Goal: Task Accomplishment & Management: Use online tool/utility

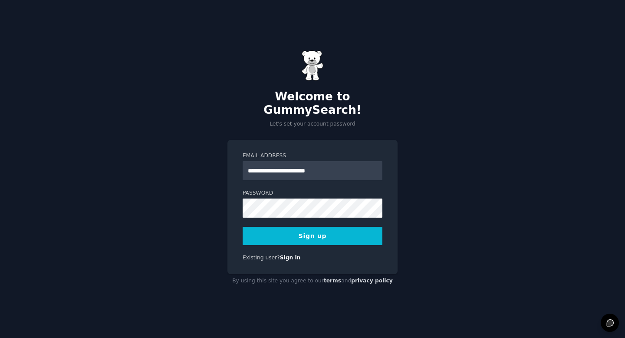
type input "**********"
click at [319, 231] on button "Sign up" at bounding box center [313, 236] width 140 height 18
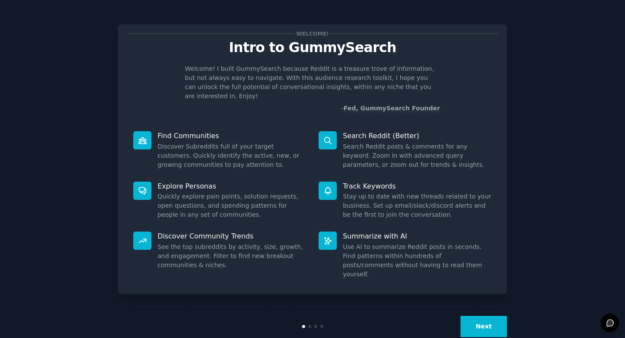
click at [479, 316] on button "Next" at bounding box center [483, 326] width 46 height 21
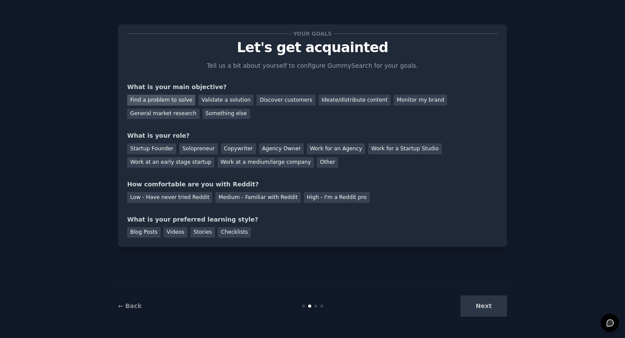
click at [161, 99] on div "Find a problem to solve" at bounding box center [161, 100] width 68 height 11
click at [224, 99] on div "Validate a solution" at bounding box center [225, 100] width 55 height 11
click at [272, 116] on div "Find a problem to solve Validate a solution Discover customers Ideate/distribut…" at bounding box center [312, 105] width 371 height 27
click at [335, 101] on div "Ideate/distribute content" at bounding box center [355, 100] width 72 height 11
click at [326, 151] on div "Work for an Agency" at bounding box center [336, 148] width 58 height 11
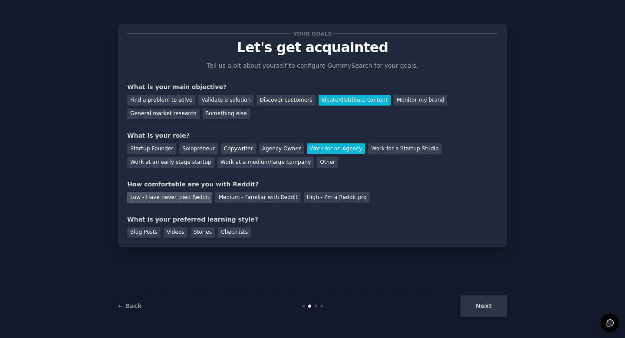
click at [179, 198] on div "Low - Have never tried Reddit" at bounding box center [169, 197] width 85 height 11
click at [146, 232] on div "Blog Posts" at bounding box center [143, 232] width 33 height 11
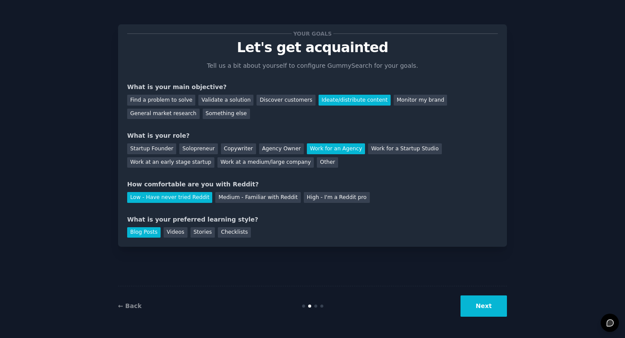
click at [498, 310] on button "Next" at bounding box center [483, 305] width 46 height 21
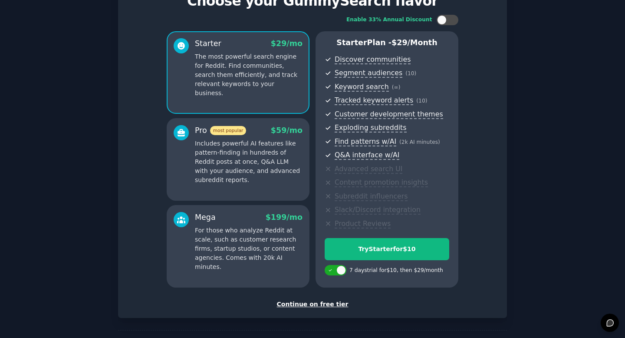
scroll to position [79, 0]
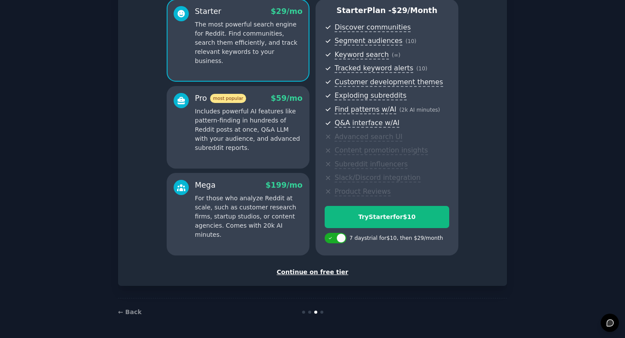
click at [313, 270] on div "Continue on free tier" at bounding box center [312, 271] width 371 height 9
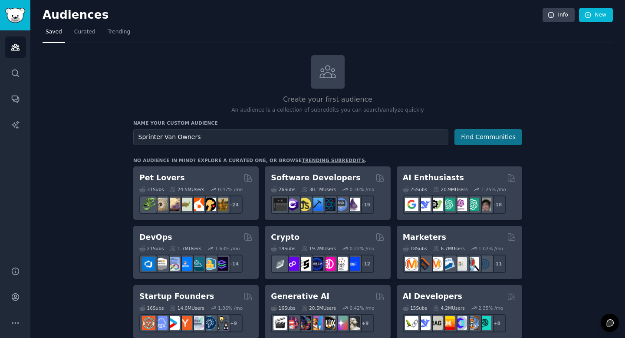
type input "Sprinter Van Owners"
click at [496, 138] on button "Find Communities" at bounding box center [488, 137] width 68 height 16
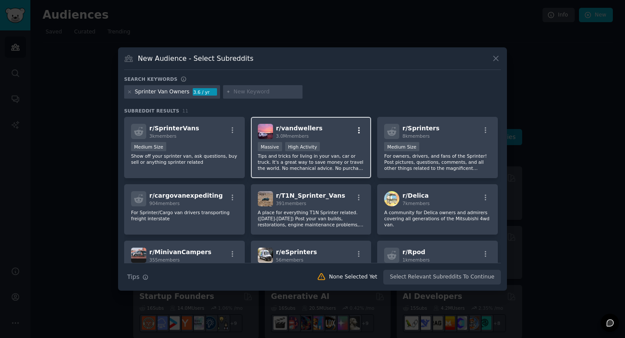
click at [356, 128] on icon "button" at bounding box center [359, 130] width 8 height 8
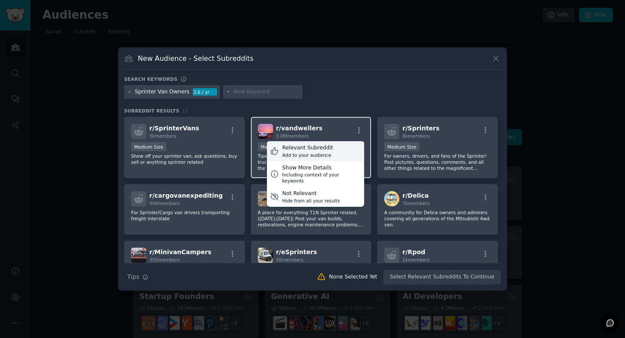
click at [309, 149] on div "Relevant Subreddit" at bounding box center [307, 148] width 51 height 8
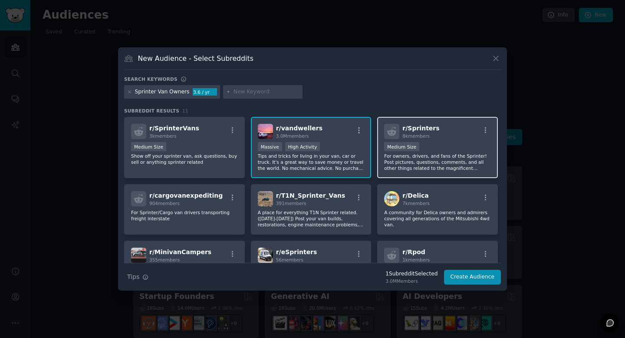
click at [483, 134] on div at bounding box center [485, 131] width 11 height 10
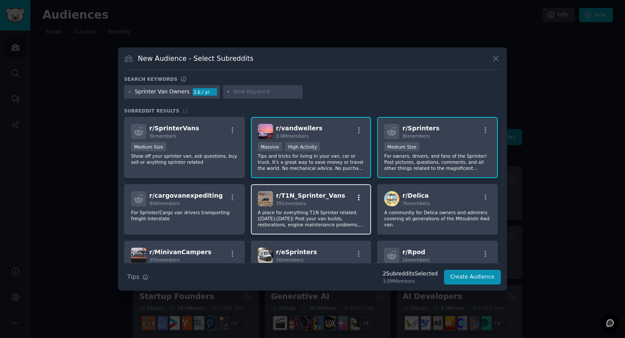
click at [358, 198] on icon "button" at bounding box center [359, 198] width 8 height 8
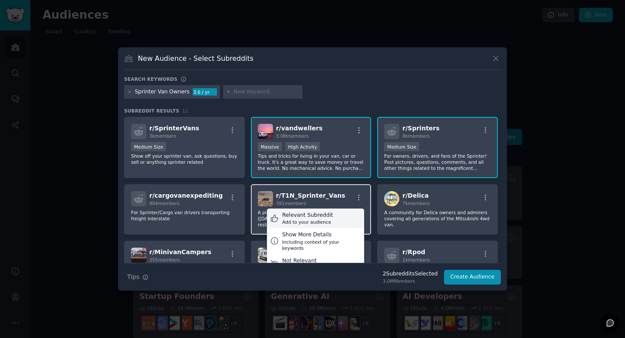
click at [304, 212] on div "Relevant Subreddit" at bounding box center [307, 215] width 51 height 8
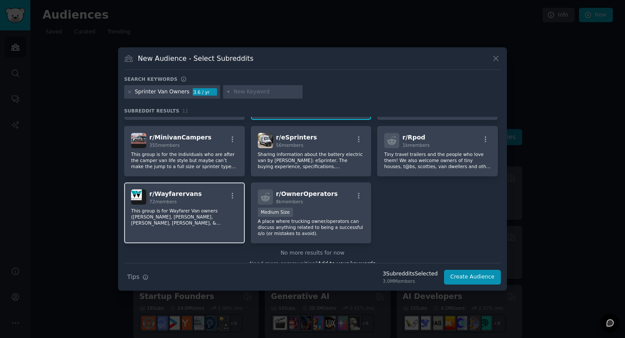
scroll to position [125, 0]
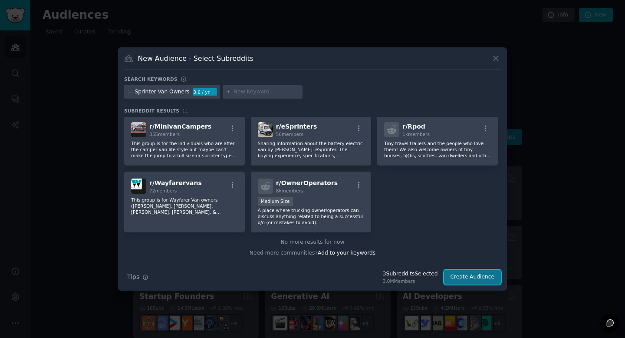
click at [474, 276] on button "Create Audience" at bounding box center [472, 277] width 57 height 15
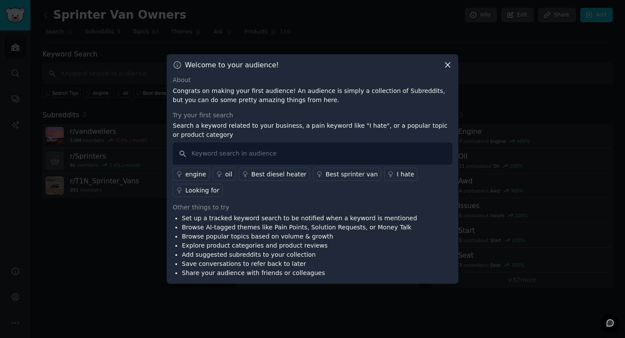
click at [447, 62] on icon at bounding box center [447, 64] width 9 height 9
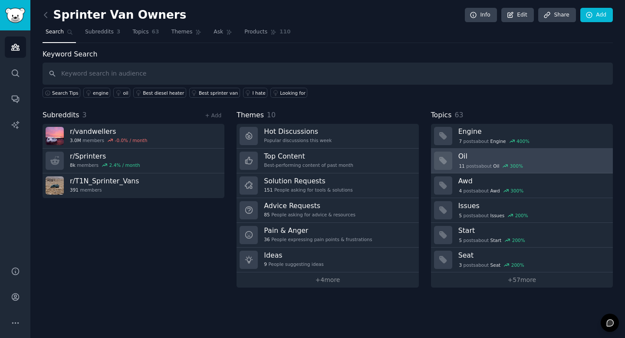
click at [487, 153] on h3 "Oil" at bounding box center [532, 155] width 148 height 9
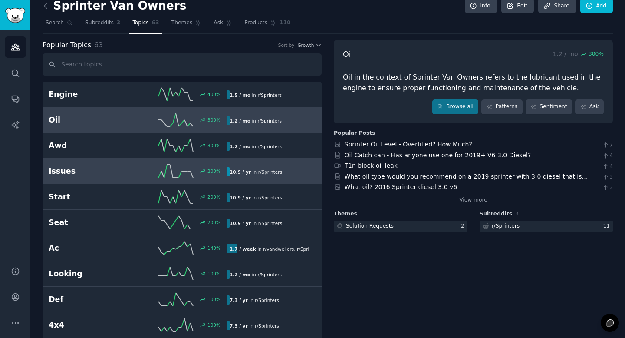
scroll to position [16, 0]
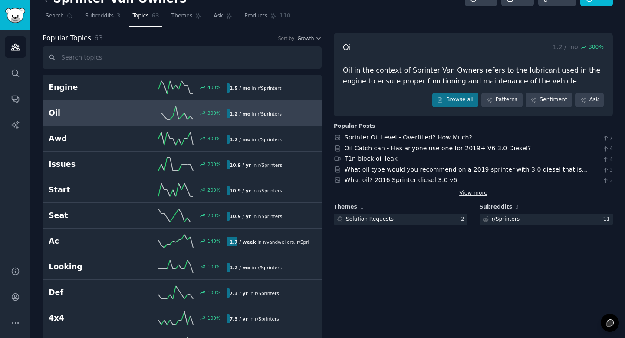
click at [480, 193] on link "View more" at bounding box center [473, 193] width 28 height 8
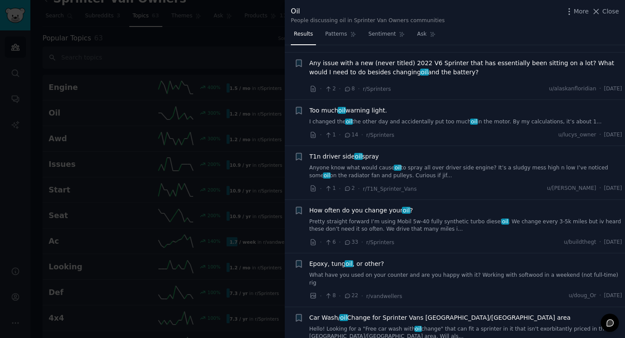
scroll to position [1118, 0]
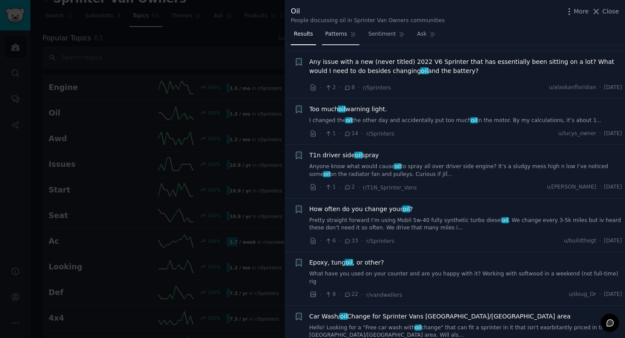
click at [337, 35] on span "Patterns" at bounding box center [336, 34] width 22 height 8
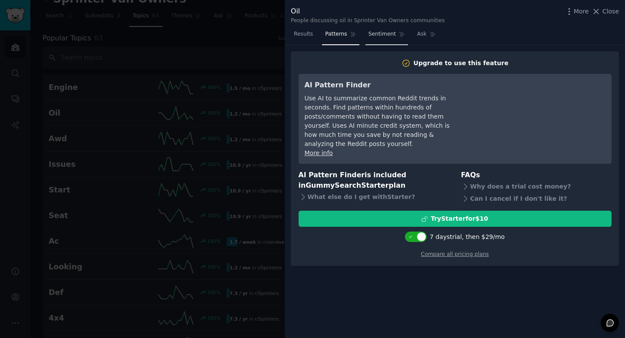
click at [385, 33] on span "Sentiment" at bounding box center [381, 34] width 27 height 8
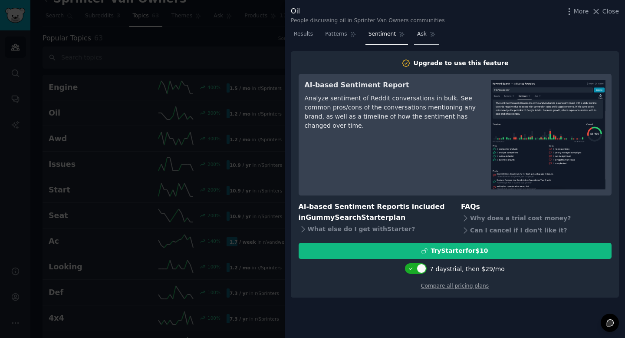
click at [421, 33] on span "Ask" at bounding box center [422, 34] width 10 height 8
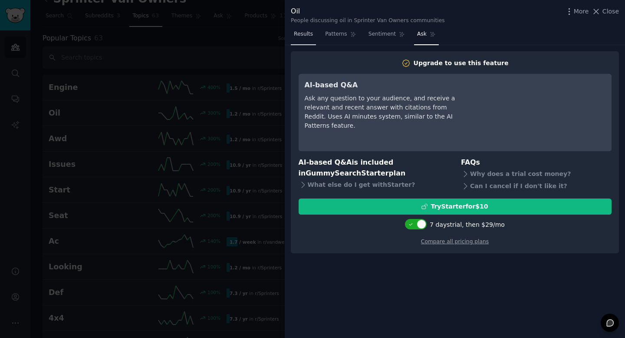
click at [308, 35] on span "Results" at bounding box center [303, 34] width 19 height 8
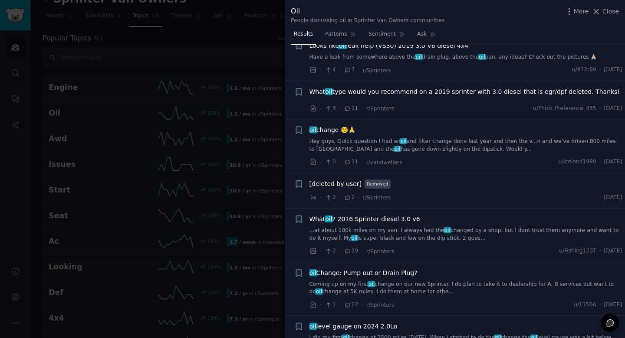
scroll to position [194, 0]
click at [582, 12] on span "More" at bounding box center [581, 11] width 15 height 9
click at [616, 11] on span "Close" at bounding box center [610, 11] width 16 height 9
click at [596, 10] on nav "Search Subreddits 3 Topics 63 Themes Ask Products 110" at bounding box center [328, 18] width 570 height 18
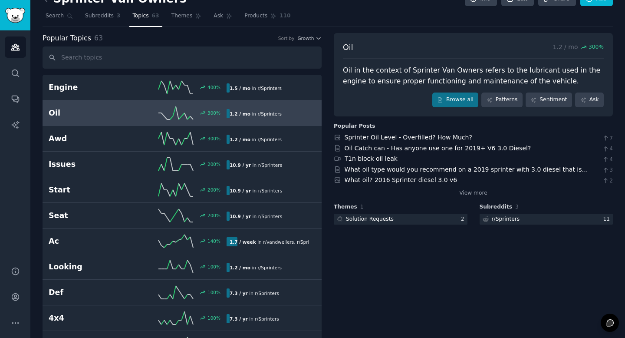
scroll to position [13, 0]
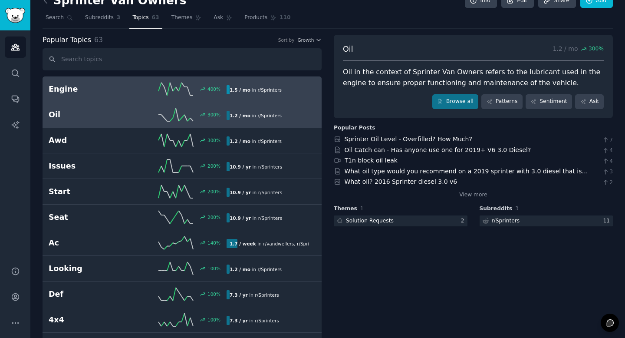
click at [292, 91] on div "1.5 / mo in r/ Sprinters" at bounding box center [268, 89] width 83 height 9
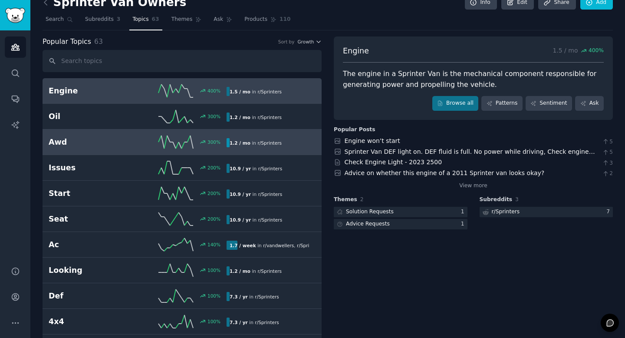
click at [292, 142] on div "1.2 / mo in r/ Sprinters" at bounding box center [268, 142] width 83 height 9
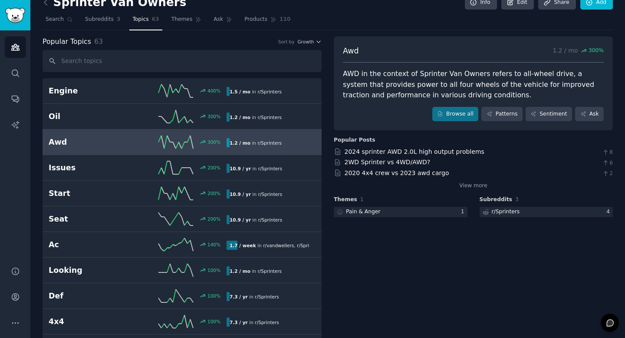
scroll to position [9, 0]
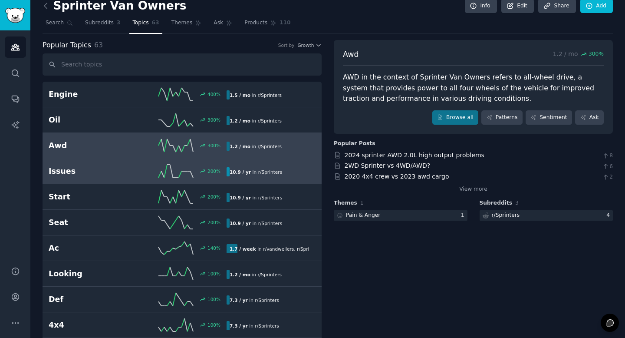
click at [292, 175] on div "10.9 / yr in r/ Sprinters" at bounding box center [268, 171] width 83 height 9
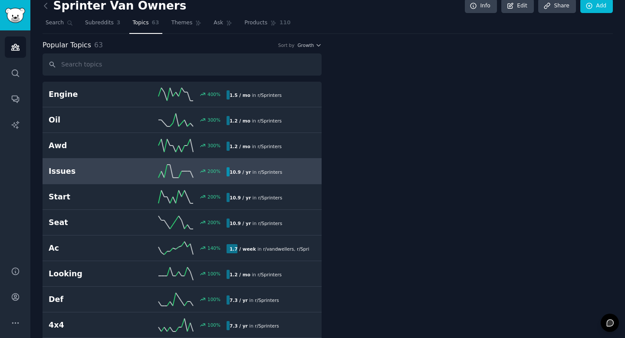
scroll to position [8, 0]
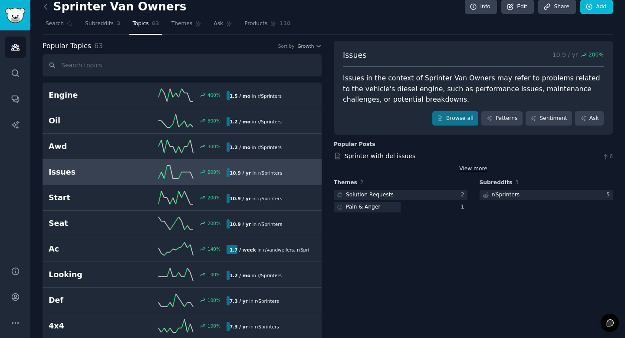
click at [482, 169] on link "View more" at bounding box center [473, 169] width 28 height 8
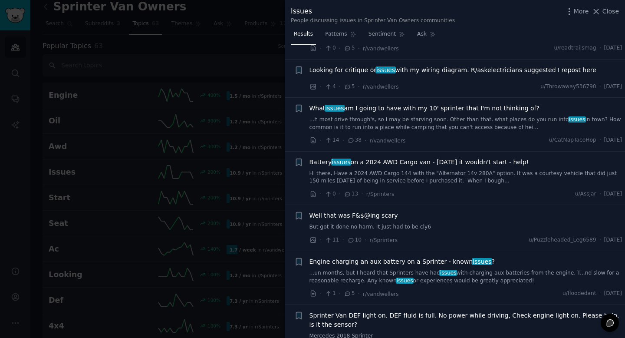
scroll to position [1282, 0]
click at [415, 109] on span "What issues am I going to have with my 10' sprinter that I'm not thinking of?" at bounding box center [424, 107] width 230 height 9
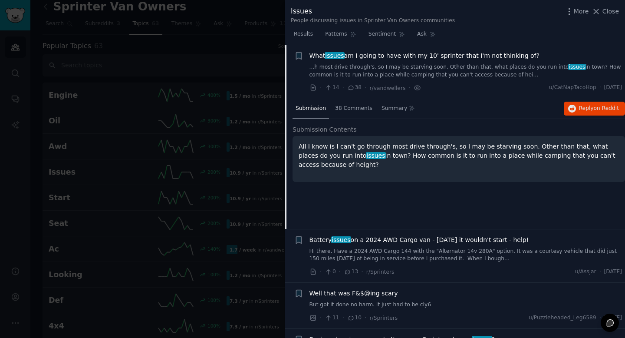
scroll to position [1334, 0]
drag, startPoint x: 613, startPoint y: 13, endPoint x: 597, endPoint y: 10, distance: 16.2
click at [613, 13] on span "Close" at bounding box center [610, 11] width 16 height 9
click at [597, 10] on link "Add" at bounding box center [596, 7] width 33 height 15
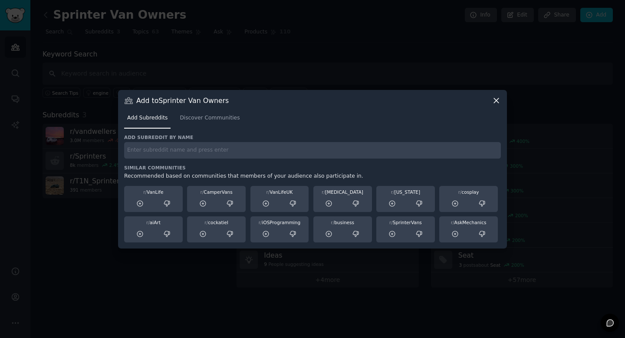
click at [498, 101] on icon at bounding box center [496, 100] width 9 height 9
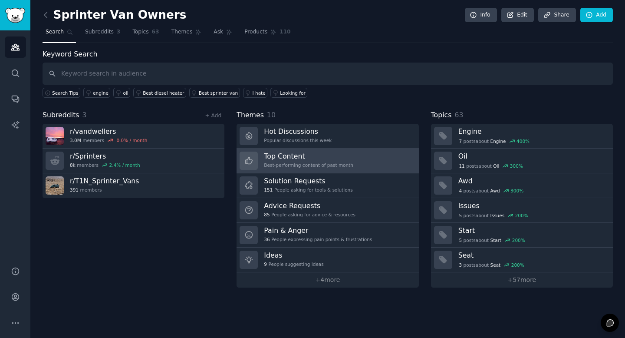
click at [324, 168] on div "Top Content Best-performing content of past month" at bounding box center [308, 160] width 89 height 18
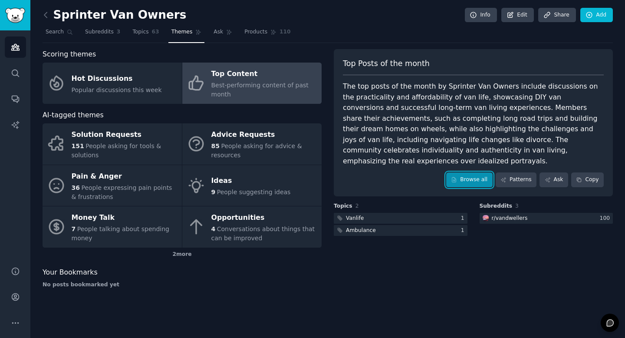
click at [478, 172] on link "Browse all" at bounding box center [469, 179] width 46 height 15
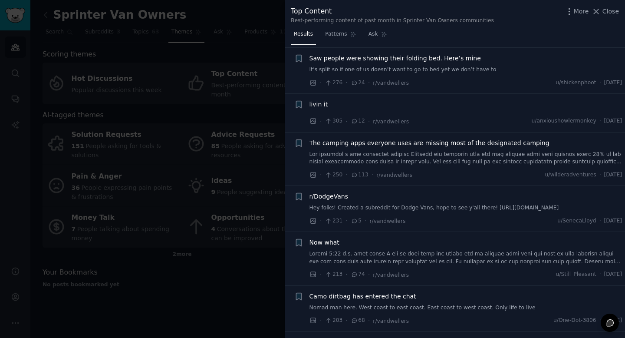
scroll to position [972, 0]
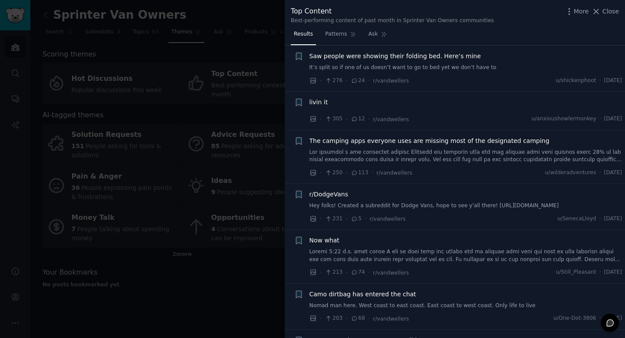
click at [453, 136] on span "The camping apps everyone uses are missing most of the designated camping" at bounding box center [429, 140] width 240 height 9
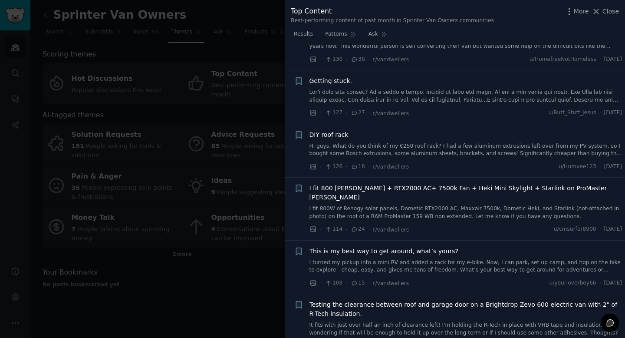
scroll to position [2419, 0]
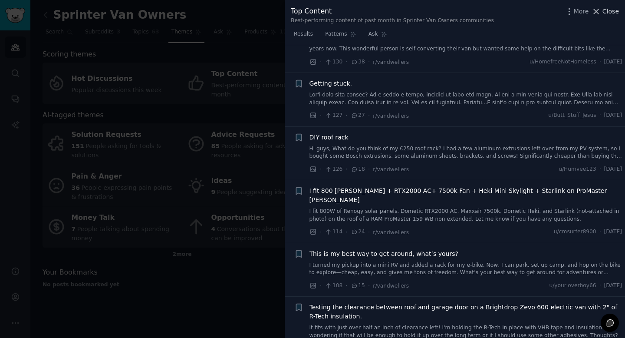
click at [596, 12] on icon at bounding box center [596, 11] width 5 height 5
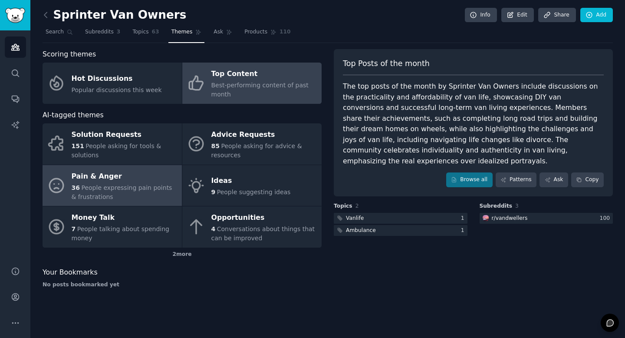
click at [122, 178] on div "Pain & Anger" at bounding box center [125, 176] width 106 height 14
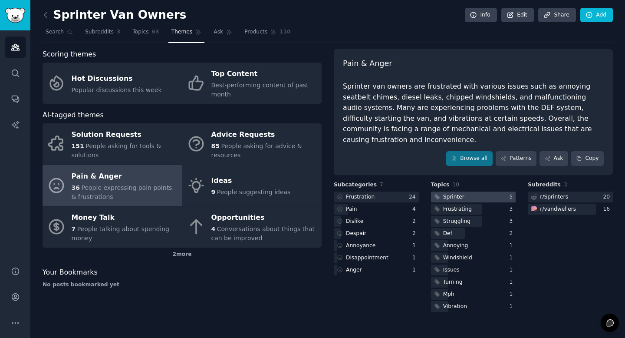
click at [457, 193] on div "Sprinter" at bounding box center [453, 197] width 21 height 8
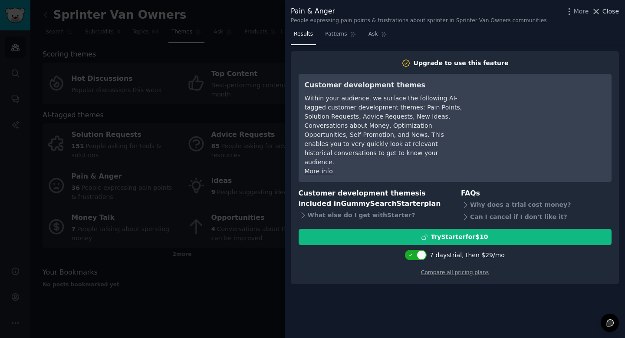
click at [605, 13] on span "Close" at bounding box center [610, 11] width 16 height 9
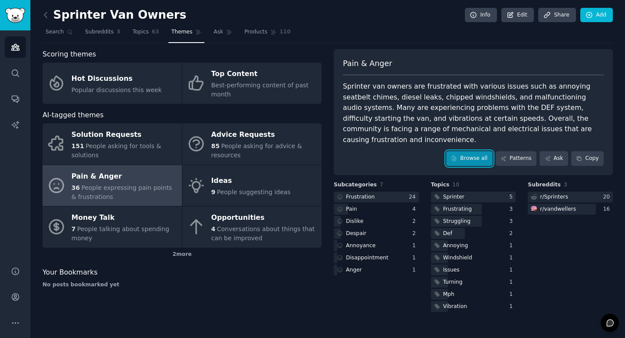
click at [464, 151] on link "Browse all" at bounding box center [469, 158] width 46 height 15
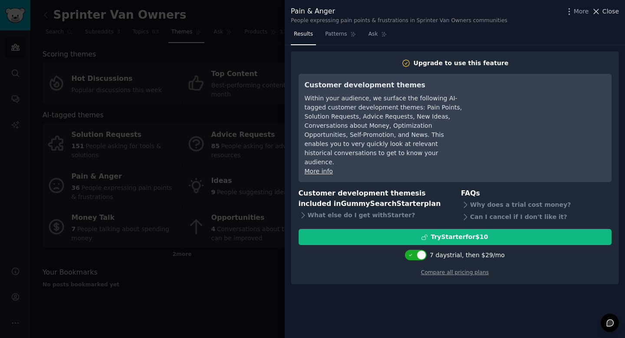
click at [599, 10] on icon at bounding box center [596, 11] width 5 height 5
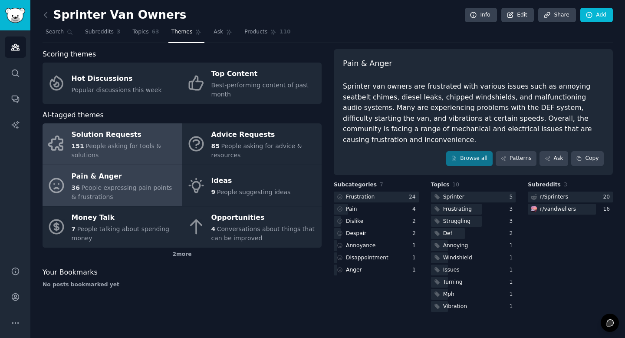
click at [161, 153] on div "151 People asking for tools & solutions" at bounding box center [125, 150] width 106 height 18
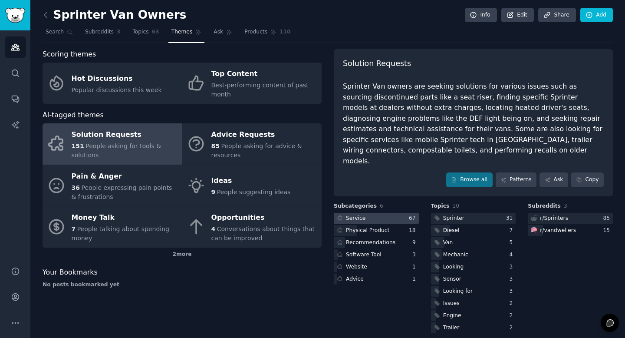
click at [360, 214] on div "Service" at bounding box center [356, 218] width 20 height 8
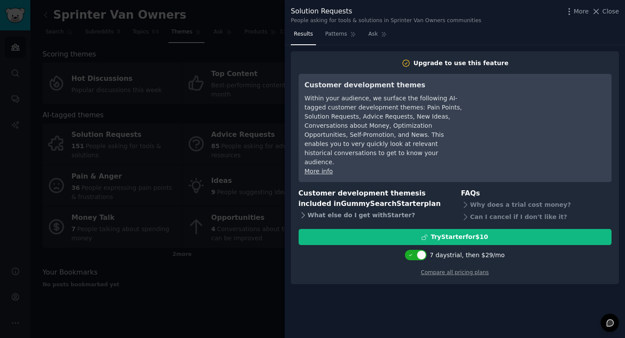
click at [303, 210] on icon at bounding box center [303, 214] width 9 height 9
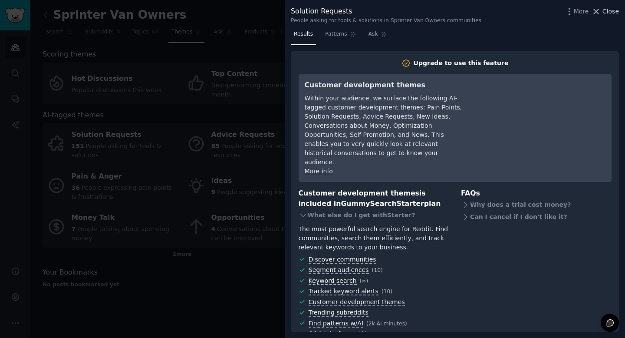
click at [596, 14] on icon at bounding box center [596, 11] width 9 height 9
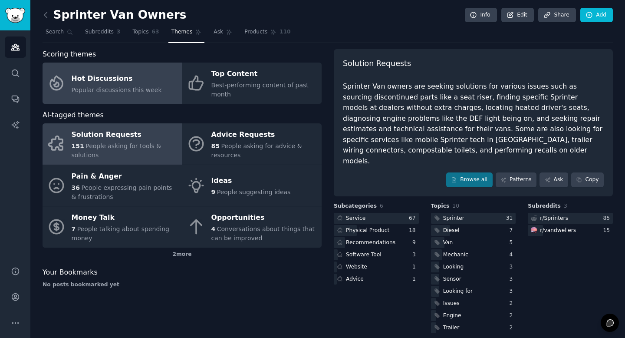
click at [105, 76] on div "Hot Discussions" at bounding box center [117, 79] width 90 height 14
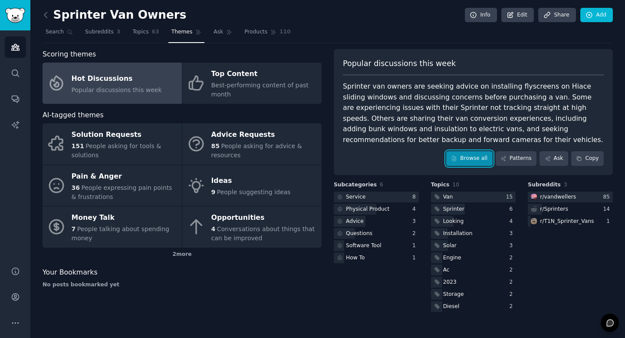
click at [476, 158] on link "Browse all" at bounding box center [469, 158] width 46 height 15
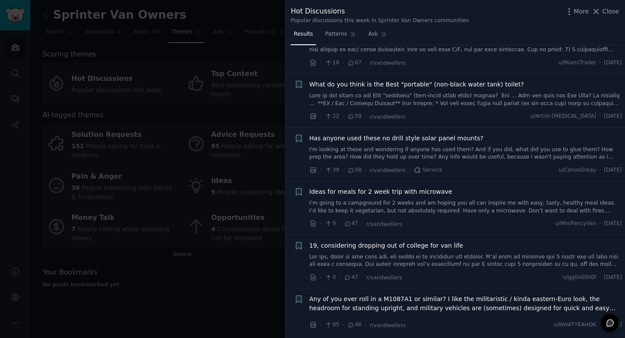
scroll to position [328, 0]
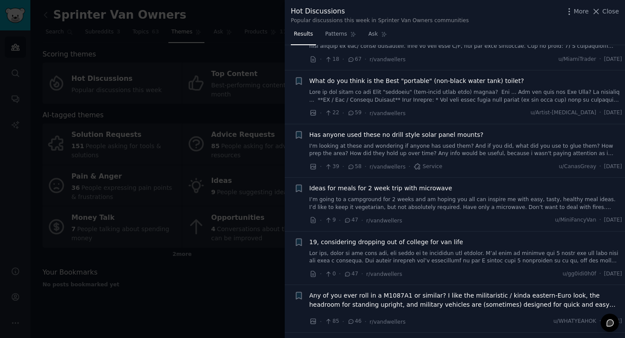
click at [473, 80] on span "What do you think is the Best "portable" (non-black water tank) toilet?" at bounding box center [416, 80] width 215 height 9
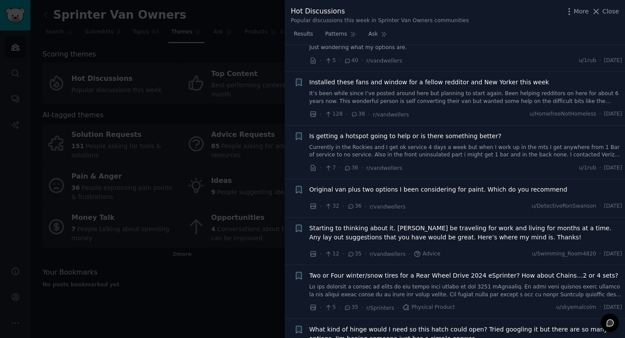
scroll to position [1789, 0]
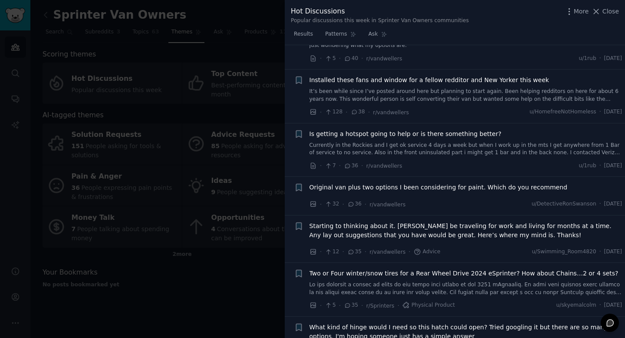
click at [419, 138] on span "Is getting a hotspot going to help or is there something better?" at bounding box center [405, 133] width 192 height 9
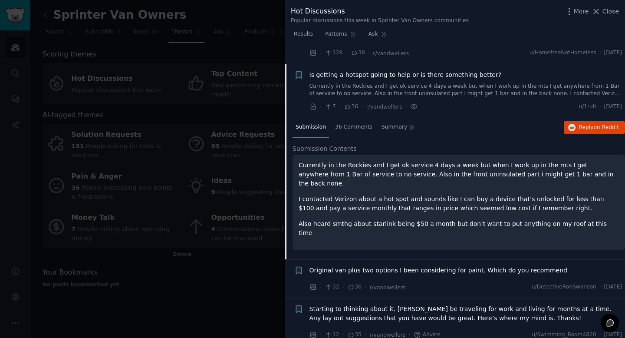
scroll to position [769, 0]
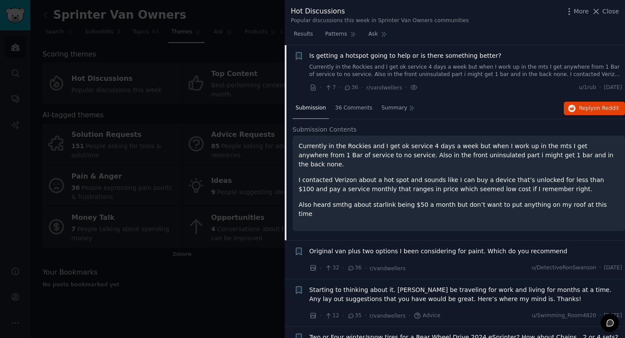
click at [422, 153] on p "Currently in the Rockies and I get ok service 4 days a week but when I work up …" at bounding box center [459, 154] width 320 height 27
click at [413, 131] on h2 "Submission Contents" at bounding box center [459, 129] width 332 height 9
click at [364, 108] on span "36 Comments" at bounding box center [353, 108] width 37 height 8
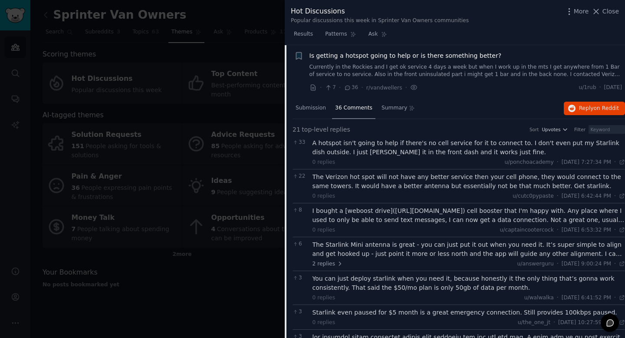
click at [401, 217] on div "I bought a [weboost drive]([URL][DOMAIN_NAME]) cell booster that I'm happy with…" at bounding box center [468, 215] width 313 height 18
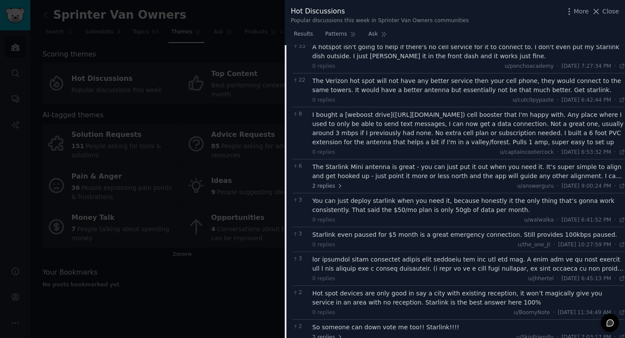
scroll to position [871, 0]
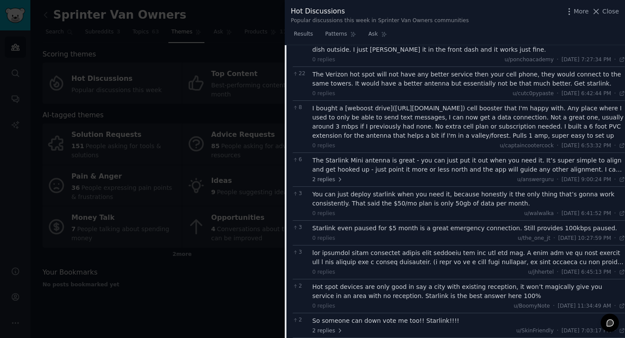
click at [407, 208] on div "You can just deploy starlink when you need it, because honestly it the only thi…" at bounding box center [468, 199] width 313 height 18
click at [395, 217] on div "0 replies u/walwalka · [DATE] 6:41:52 PM Fri 10/3/2025 ·" at bounding box center [468, 214] width 313 height 8
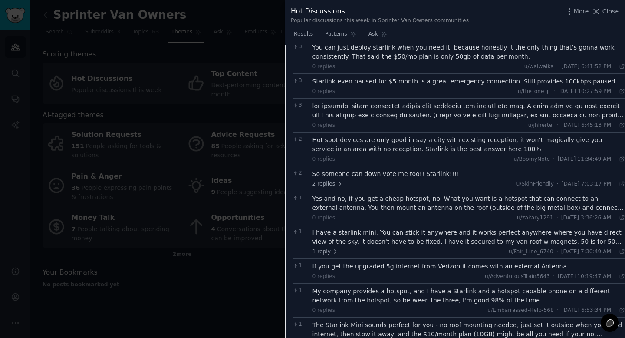
scroll to position [1025, 0]
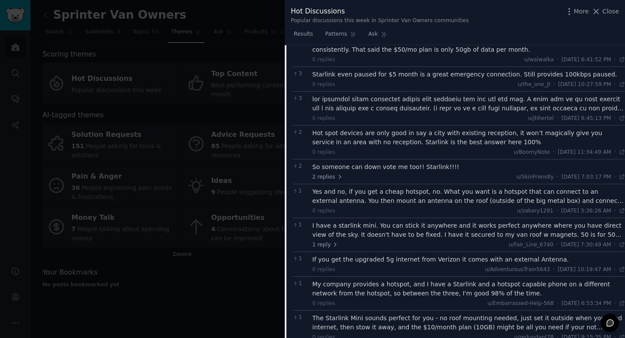
click at [404, 205] on div "Yes and no, if you get a cheap hotspot, no. What you want is a hotspot that can…" at bounding box center [468, 196] width 313 height 18
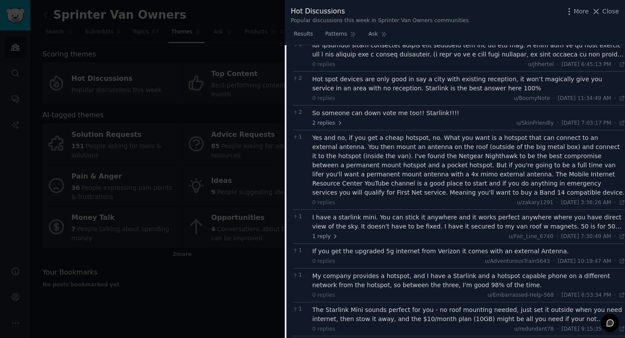
scroll to position [1082, 0]
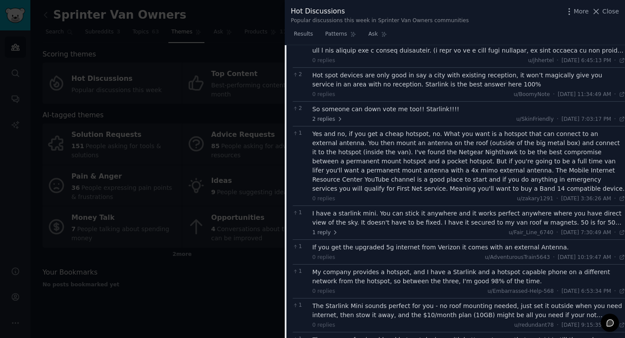
click at [425, 227] on div "I have a starlink mini. You can stick it anywhere and it works perfect anywhere…" at bounding box center [468, 218] width 313 height 18
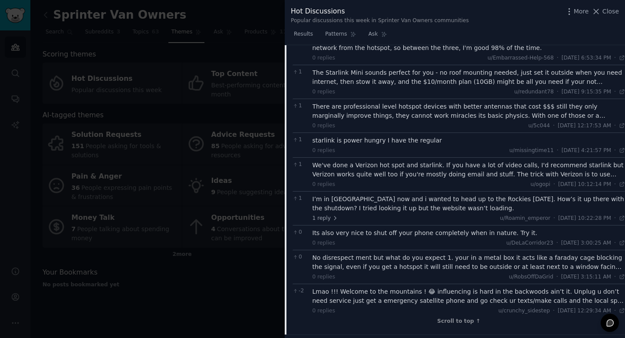
scroll to position [1365, 0]
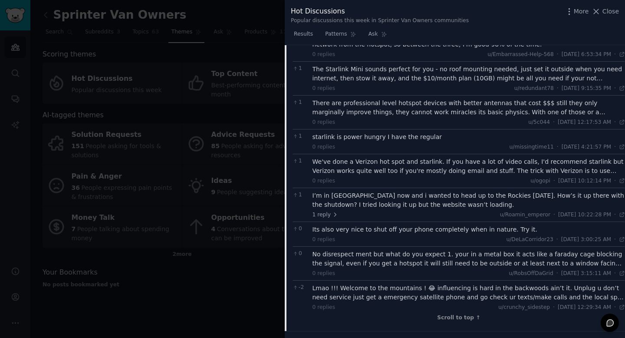
click at [396, 168] on div "We've done a Verizon hot spot and starlink. If you have a lot of video calls, I…" at bounding box center [468, 166] width 313 height 18
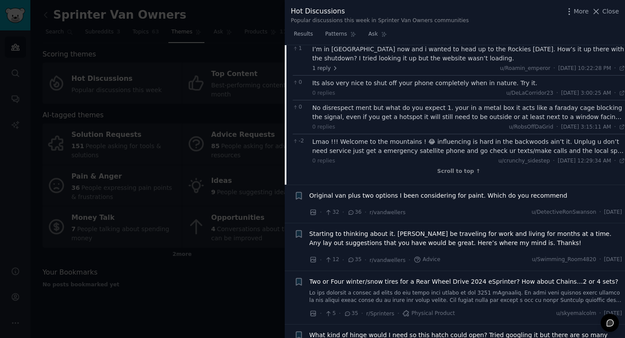
scroll to position [1532, 0]
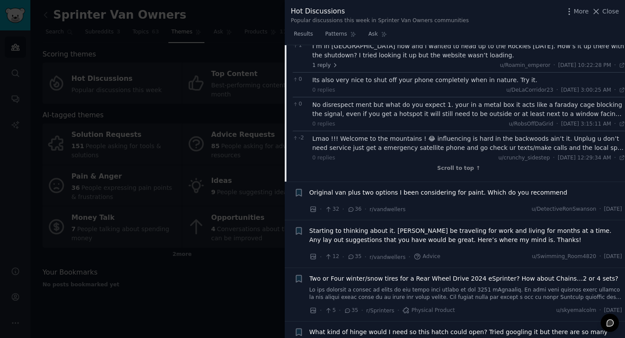
click at [431, 227] on span "Starting to thinking about it. [PERSON_NAME] be traveling for work and living f…" at bounding box center [465, 235] width 313 height 18
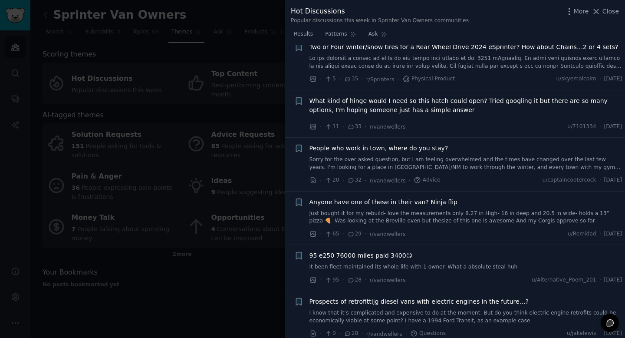
scroll to position [1181, 0]
click at [396, 150] on span "People who work in town, where do you stay?" at bounding box center [378, 149] width 139 height 9
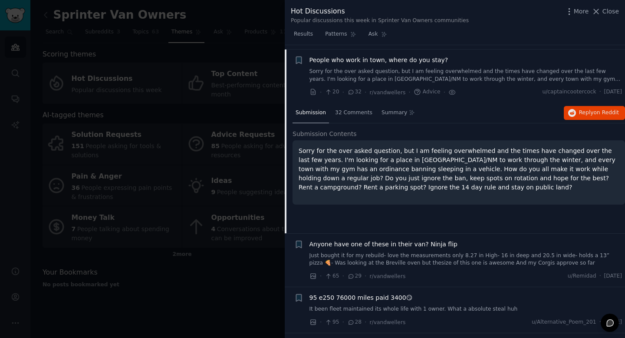
scroll to position [1009, 0]
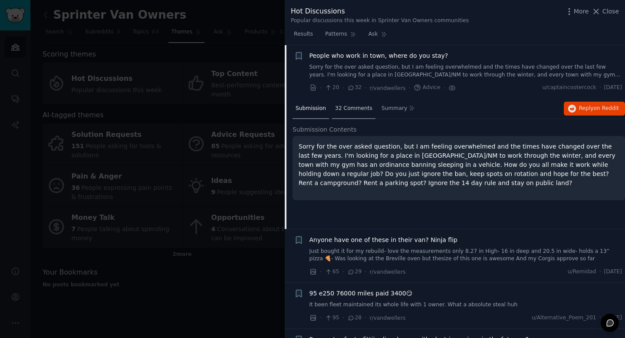
click at [363, 109] on span "32 Comments" at bounding box center [353, 109] width 37 height 8
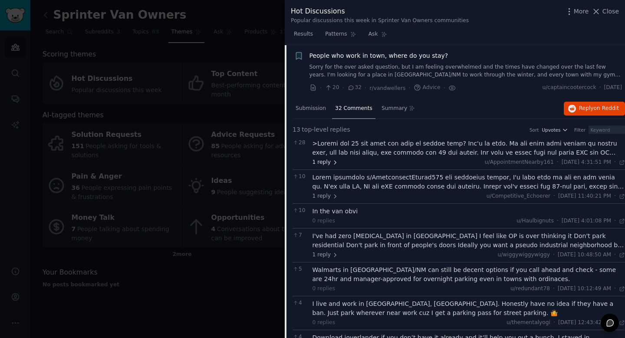
click at [335, 161] on icon at bounding box center [335, 162] width 6 height 6
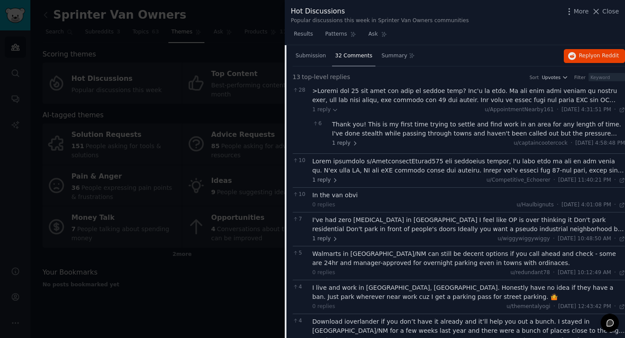
scroll to position [1063, 0]
click at [364, 165] on div at bounding box center [468, 164] width 313 height 18
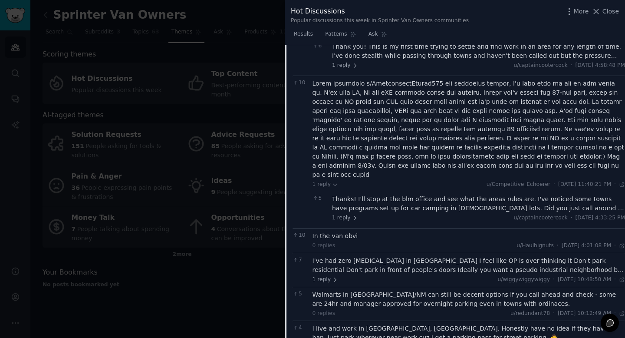
scroll to position [1143, 0]
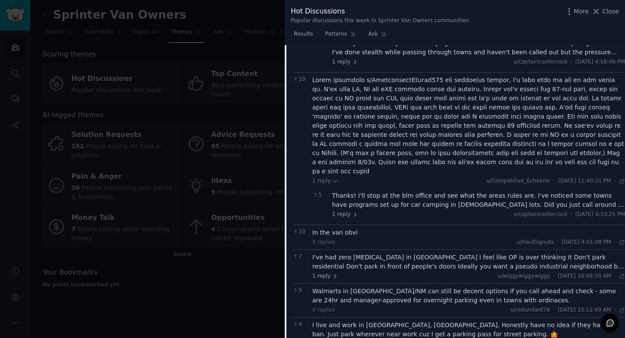
click at [388, 191] on div "Thanks! I'll stop at the blm office and see what the areas rules are. I've noti…" at bounding box center [478, 200] width 293 height 18
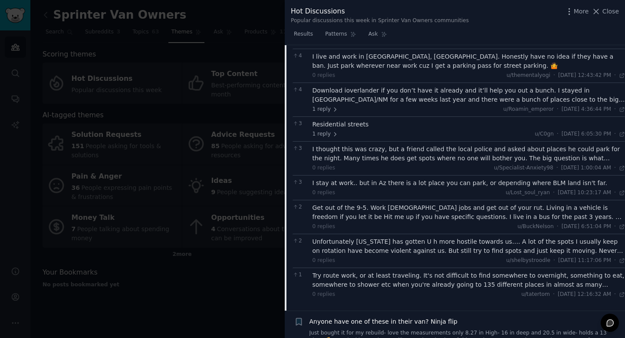
scroll to position [1462, 0]
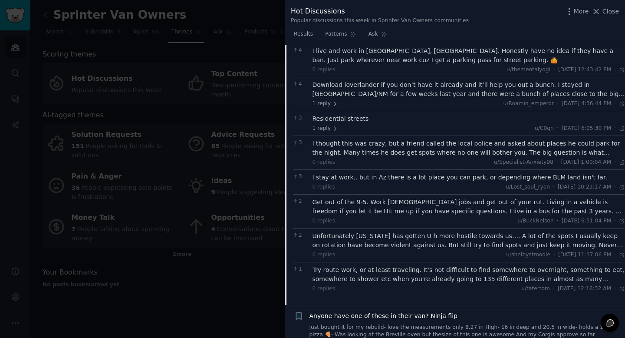
click at [404, 201] on div "Get out of the 9-5. Work [DEMOGRAPHIC_DATA] jobs and get out of your rut. Livin…" at bounding box center [468, 206] width 313 height 18
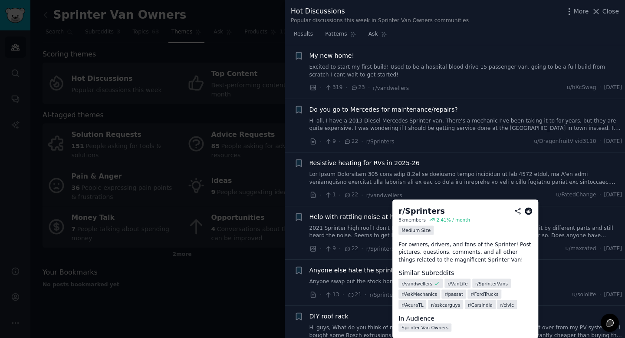
scroll to position [2197, 0]
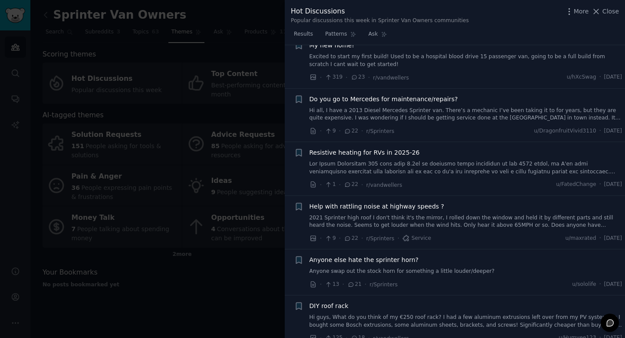
click at [419, 107] on link "Hi all, I have a 2013 Diesel Mercedes Sprinter van. There’s a mechanic I’ve bee…" at bounding box center [465, 114] width 313 height 15
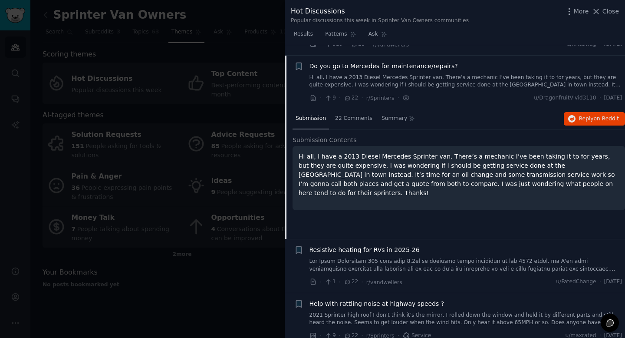
scroll to position [1562, 0]
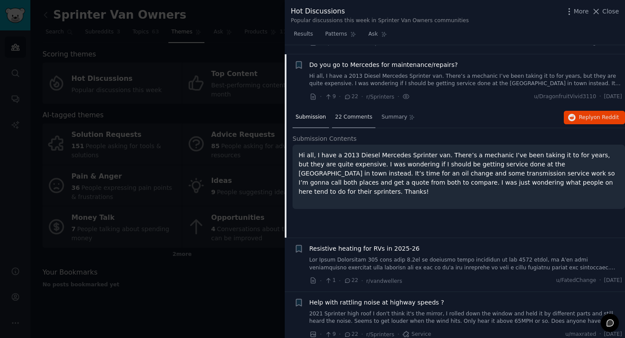
click at [368, 113] on span "22 Comments" at bounding box center [353, 117] width 37 height 8
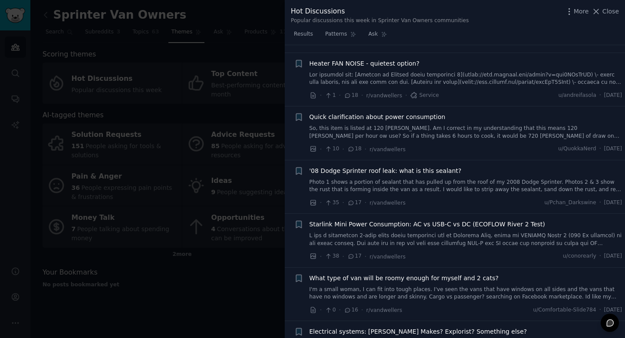
scroll to position [2291, 0]
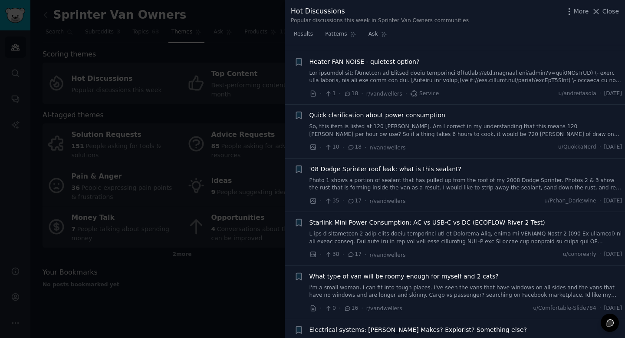
click at [368, 124] on link "So, this item is listed at 120 [PERSON_NAME]. Am I correct in my understanding …" at bounding box center [465, 130] width 313 height 15
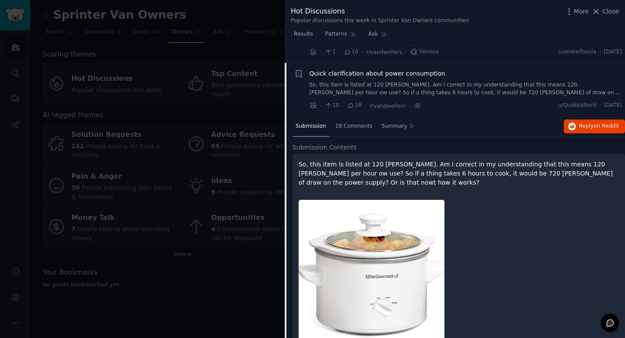
scroll to position [1876, 0]
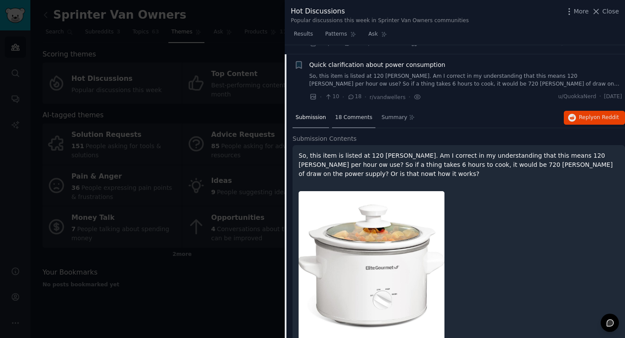
click at [357, 114] on span "18 Comments" at bounding box center [353, 118] width 37 height 8
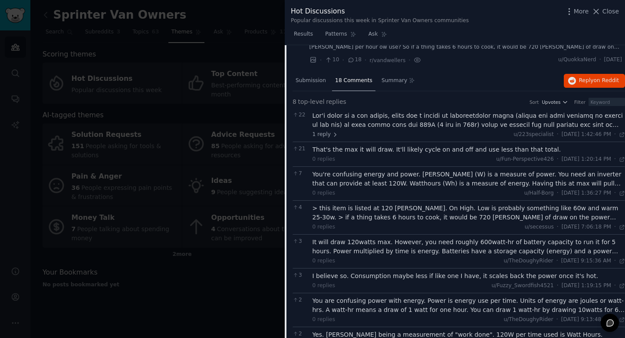
scroll to position [1915, 0]
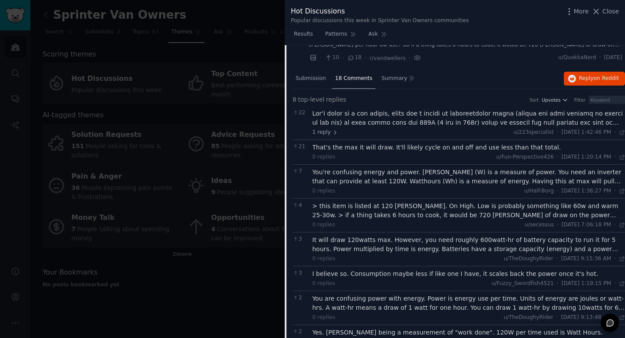
click at [389, 114] on div at bounding box center [468, 118] width 313 height 18
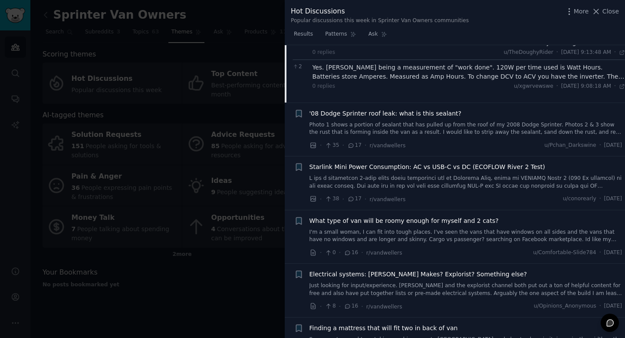
scroll to position [2339, 0]
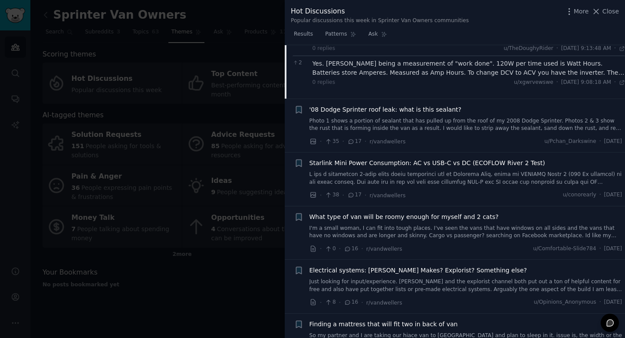
click at [370, 158] on span "Starlink Mini Power Consumption: AC vs USB-C vs DC (ECOFLOW River 2 Test)" at bounding box center [427, 162] width 236 height 9
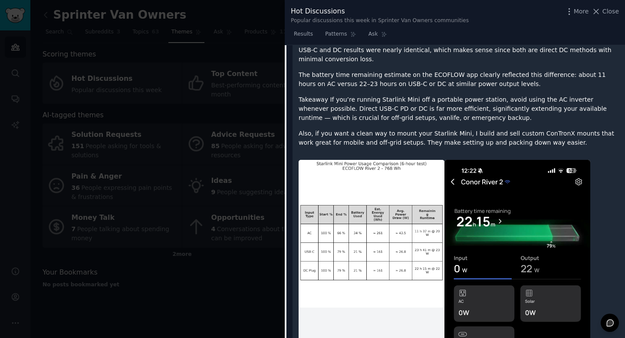
scroll to position [2223, 0]
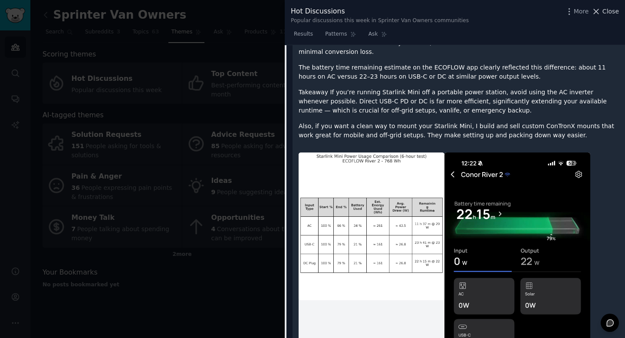
click at [608, 14] on span "Close" at bounding box center [610, 11] width 16 height 9
click at [599, 11] on link "Add" at bounding box center [596, 15] width 33 height 15
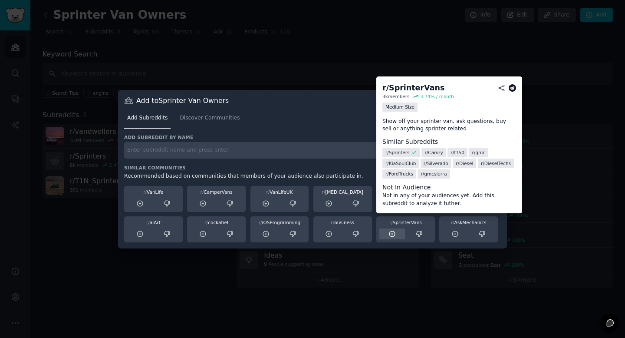
click at [389, 234] on icon at bounding box center [392, 234] width 6 height 6
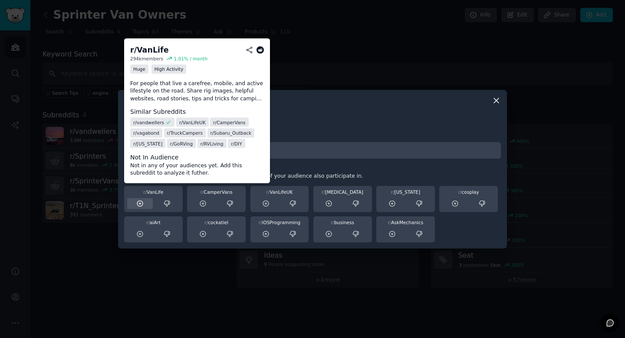
click at [139, 204] on icon at bounding box center [140, 204] width 8 height 8
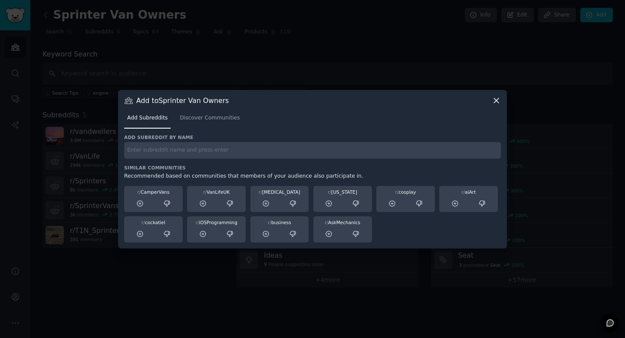
click at [498, 98] on icon at bounding box center [496, 100] width 5 height 5
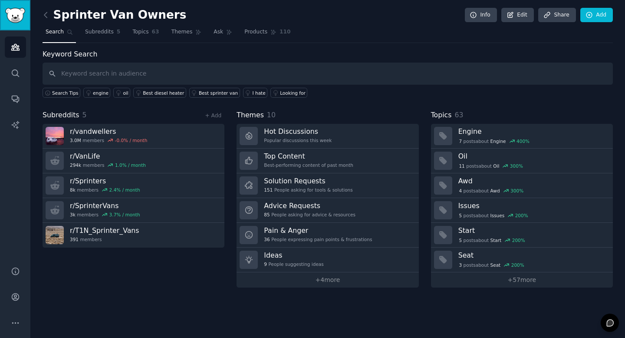
click at [14, 14] on img "Sidebar" at bounding box center [15, 15] width 20 height 15
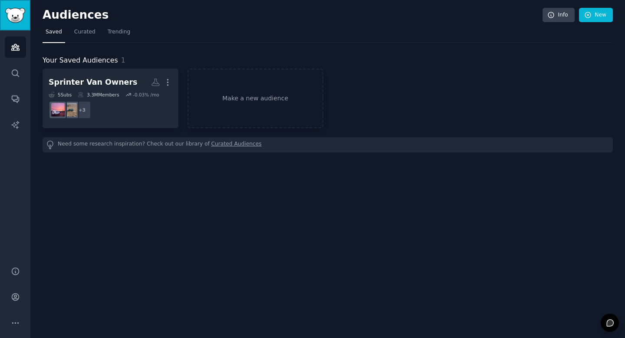
click at [10, 15] on img "Sidebar" at bounding box center [15, 15] width 20 height 15
click at [594, 12] on link "New" at bounding box center [596, 15] width 34 height 15
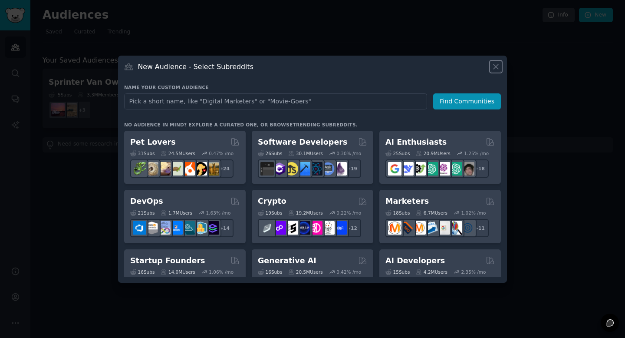
drag, startPoint x: 496, startPoint y: 65, endPoint x: 70, endPoint y: 5, distance: 430.0
click at [496, 65] on icon at bounding box center [495, 66] width 9 height 9
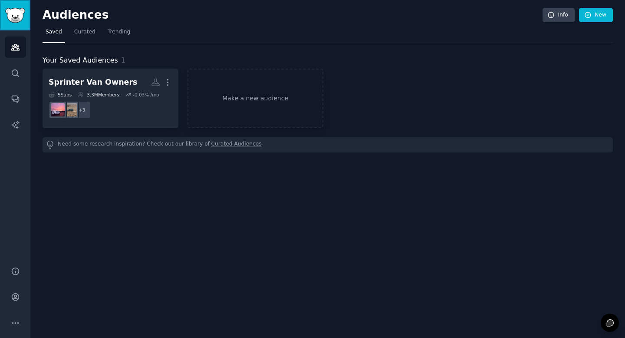
click at [25, 13] on img "Sidebar" at bounding box center [15, 15] width 20 height 15
